Goal: Task Accomplishment & Management: Use online tool/utility

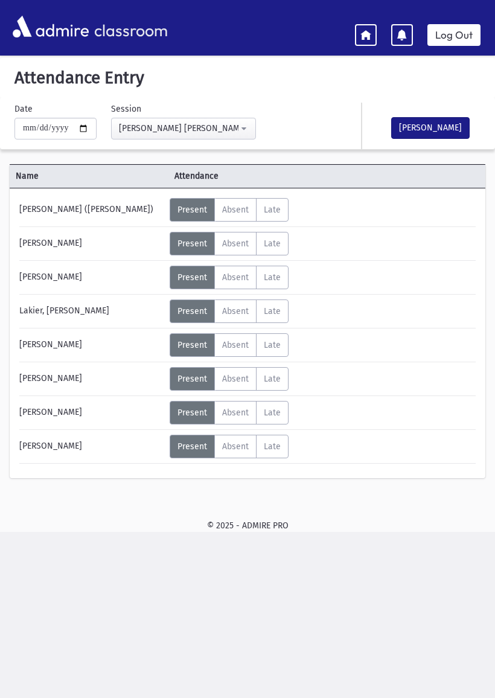
click at [439, 127] on button "[PERSON_NAME]" at bounding box center [430, 128] width 78 height 22
click at [369, 35] on icon at bounding box center [365, 34] width 11 height 11
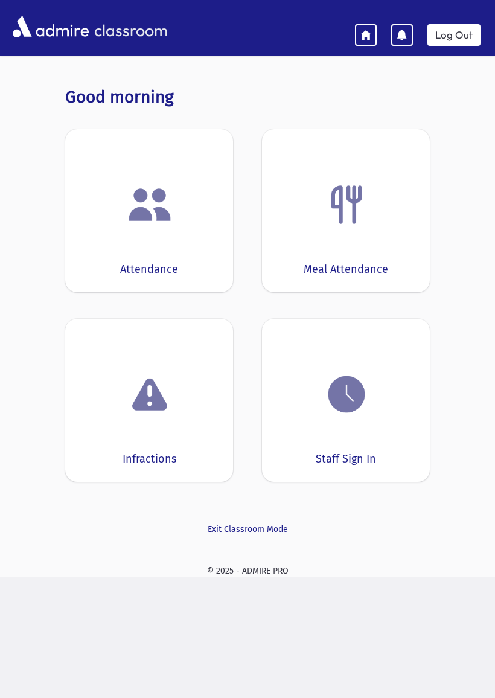
click at [347, 407] on img at bounding box center [347, 394] width 46 height 46
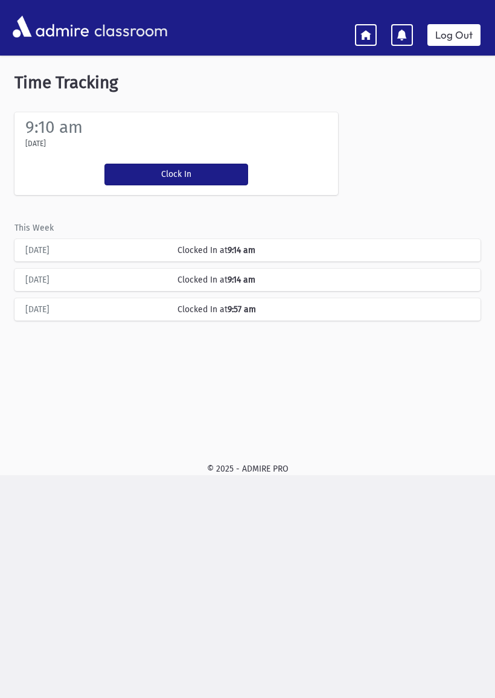
click at [369, 29] on icon at bounding box center [365, 34] width 11 height 11
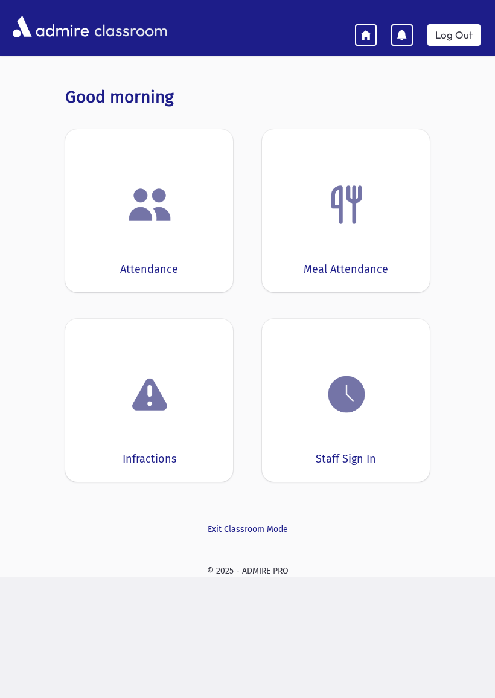
click at [357, 437] on div "Staff Sign In" at bounding box center [346, 400] width 168 height 163
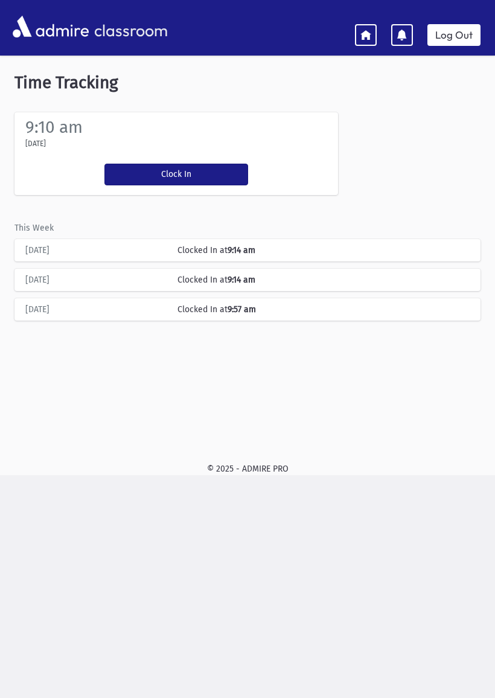
click at [183, 164] on button "Clock In" at bounding box center [176, 175] width 144 height 22
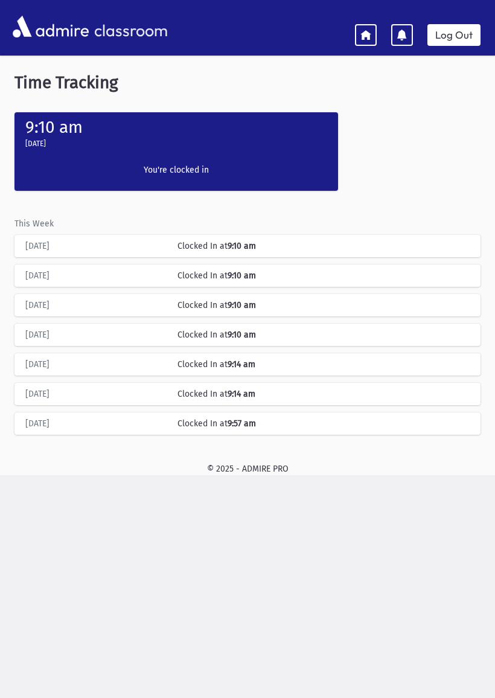
click at [365, 31] on icon at bounding box center [365, 34] width 11 height 11
